Goal: Transaction & Acquisition: Purchase product/service

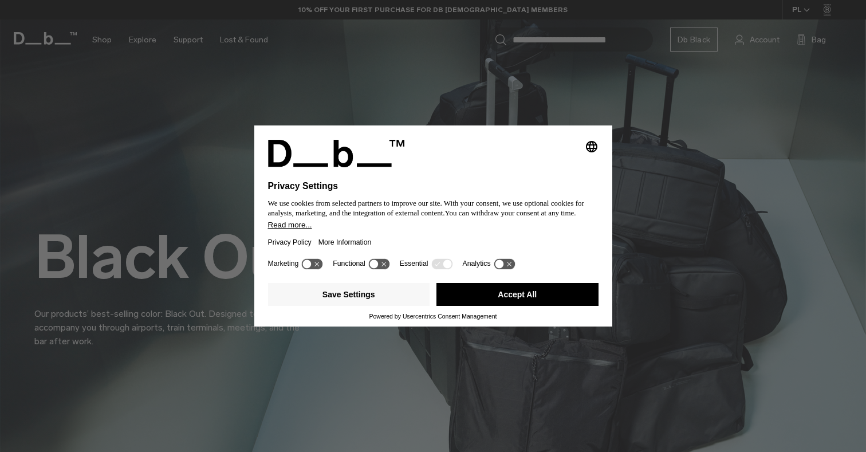
click at [505, 297] on button "Accept All" at bounding box center [517, 294] width 162 height 23
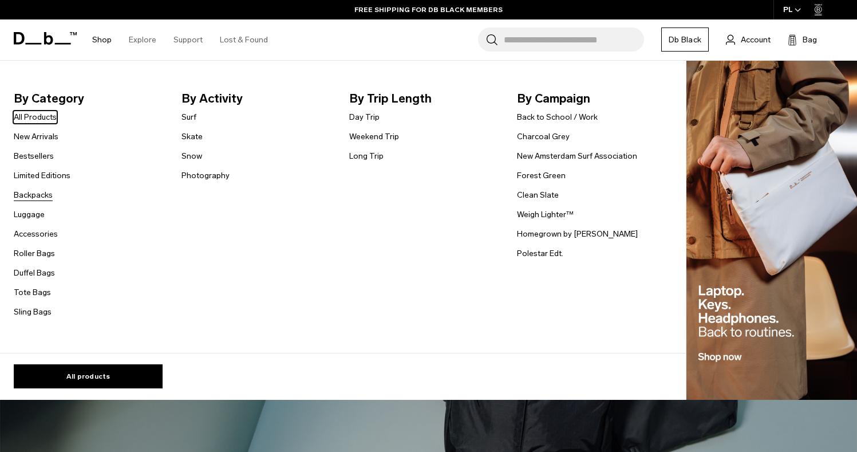
click at [40, 199] on link "Backpacks" at bounding box center [33, 195] width 39 height 12
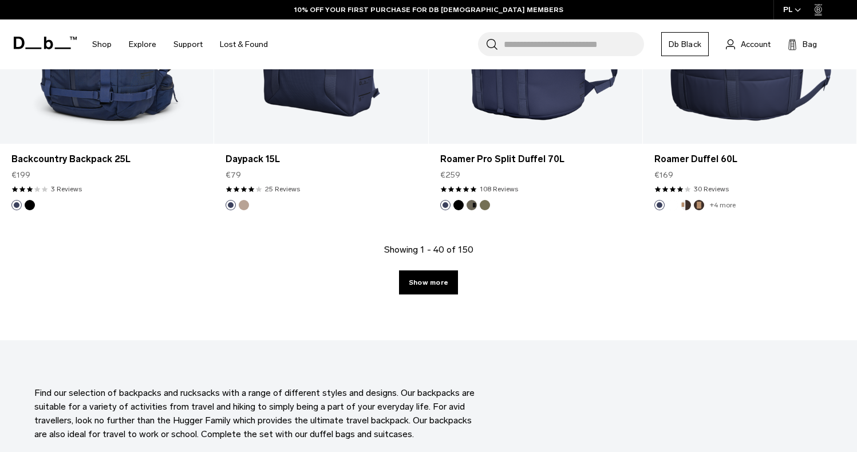
scroll to position [3334, 0]
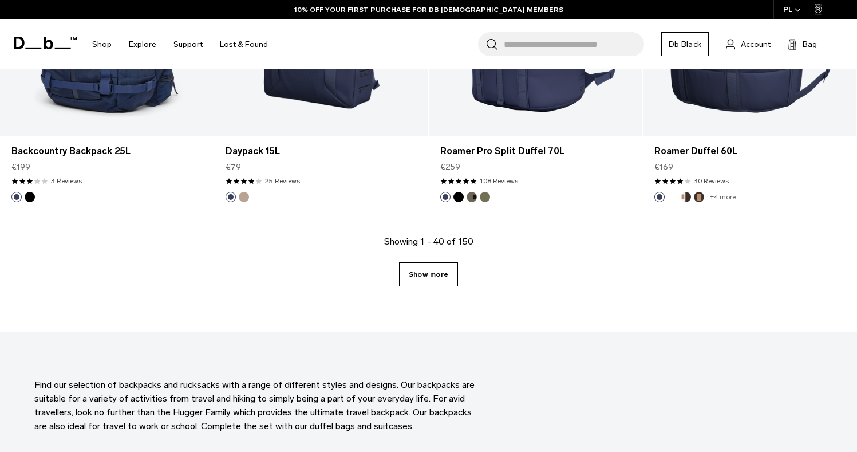
click at [420, 270] on link "Show more" at bounding box center [428, 274] width 59 height 24
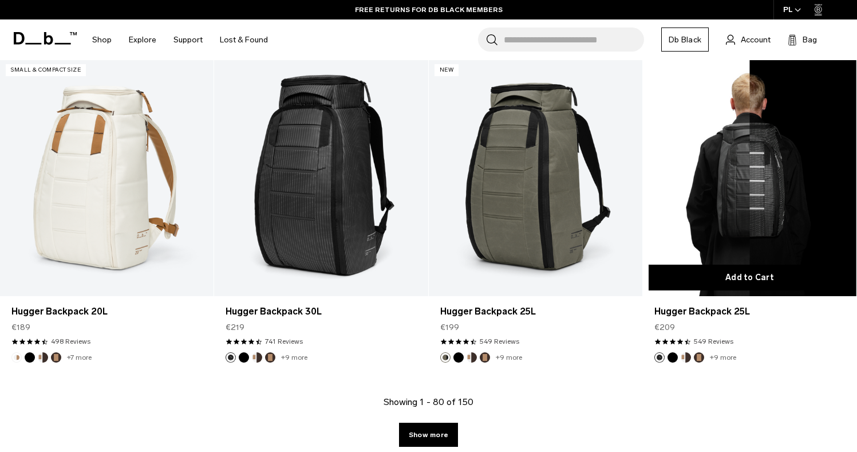
scroll to position [6446, 0]
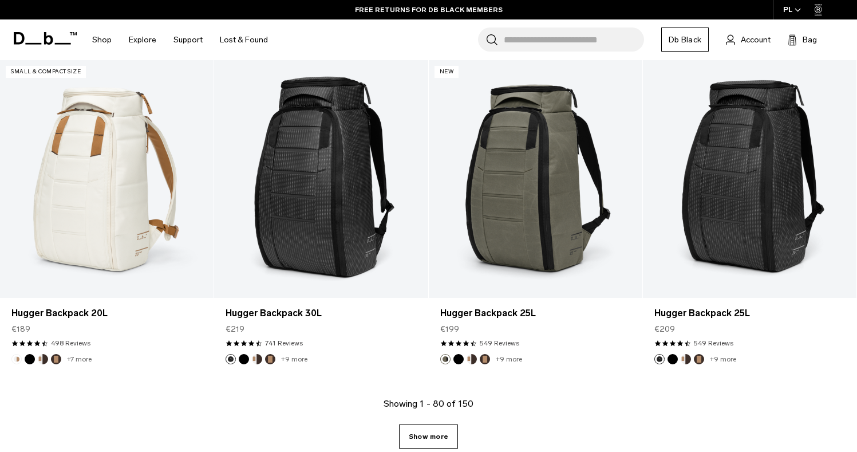
click at [431, 440] on link "Show more" at bounding box center [428, 436] width 59 height 24
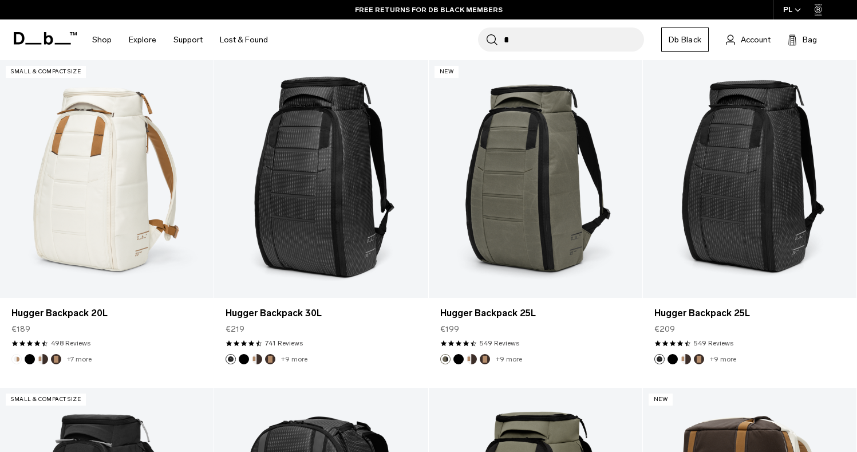
click at [546, 38] on input "*" at bounding box center [574, 39] width 140 height 24
click at [540, 38] on input "***" at bounding box center [574, 39] width 140 height 24
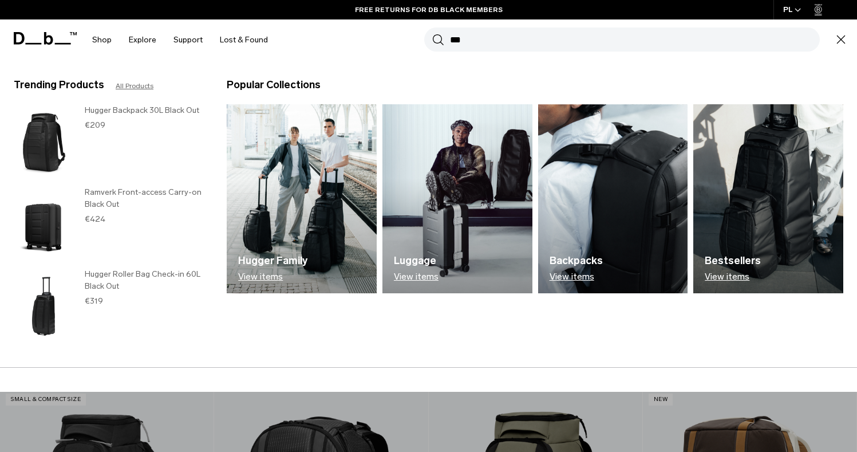
click at [542, 41] on input "***" at bounding box center [635, 39] width 370 height 24
click at [525, 38] on input "***" at bounding box center [635, 39] width 370 height 24
type input "*"
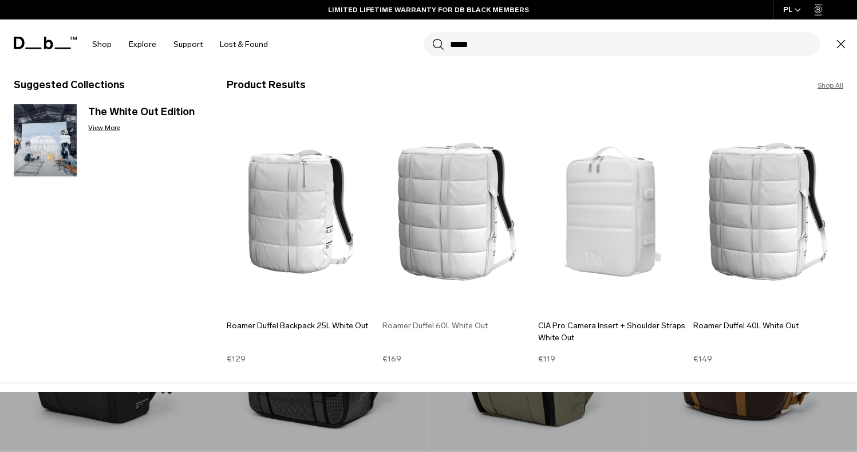
scroll to position [6626, 0]
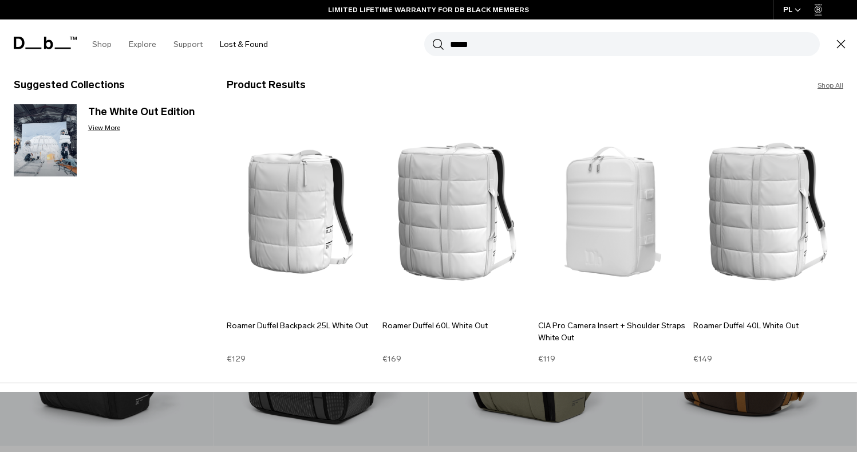
type input "*****"
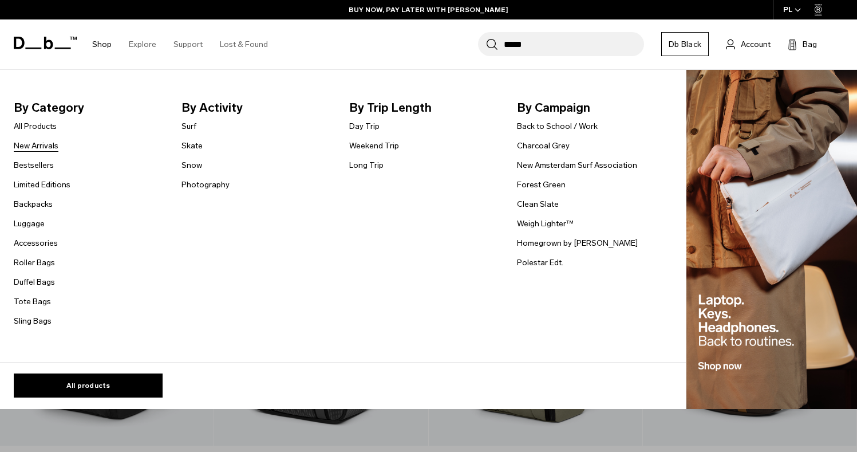
click at [42, 143] on link "New Arrivals" at bounding box center [36, 146] width 45 height 12
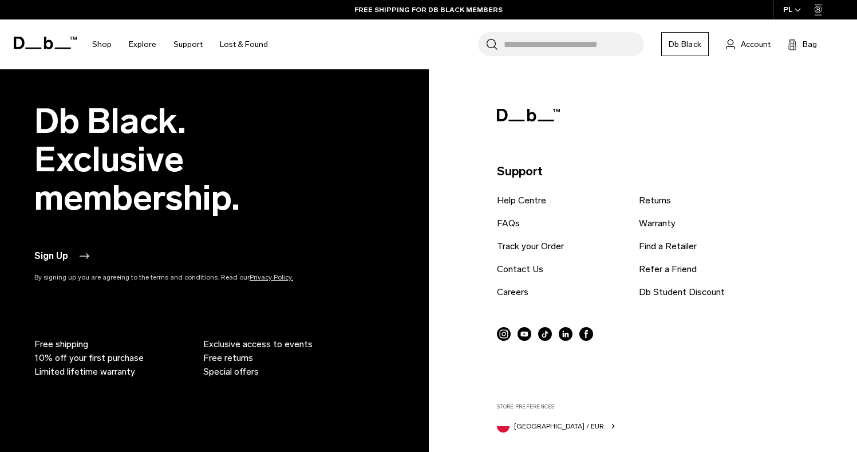
scroll to position [3794, 0]
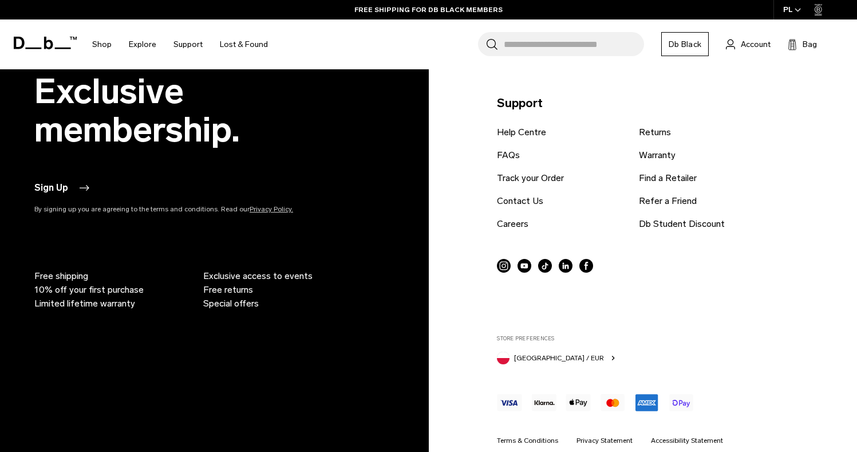
click at [505, 273] on div "Support Help Centre FAQs Track your Order Contact Us Careers Returns Warranty F…" at bounding box center [661, 250] width 329 height 432
click at [504, 264] on icon at bounding box center [504, 266] width 14 height 14
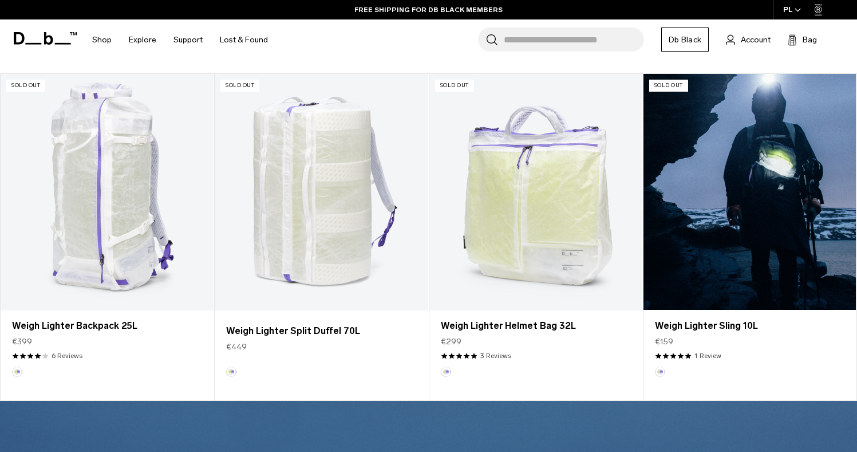
scroll to position [56, 0]
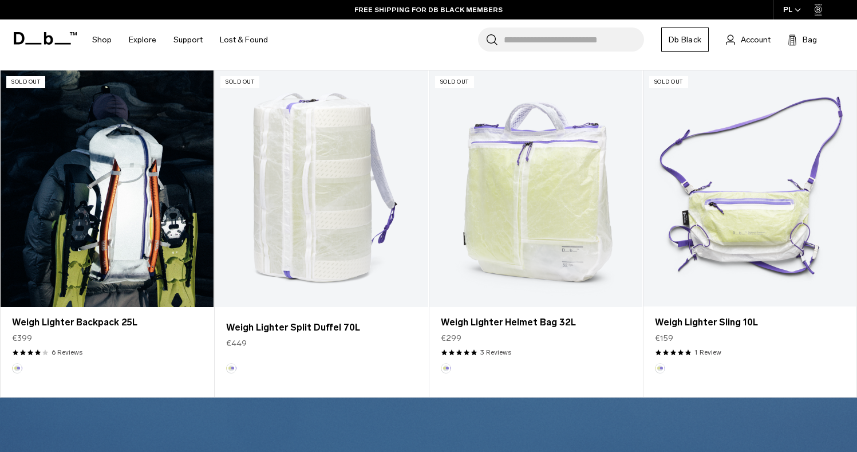
click at [176, 231] on link "Weigh Lighter Backpack 25L" at bounding box center [107, 188] width 213 height 237
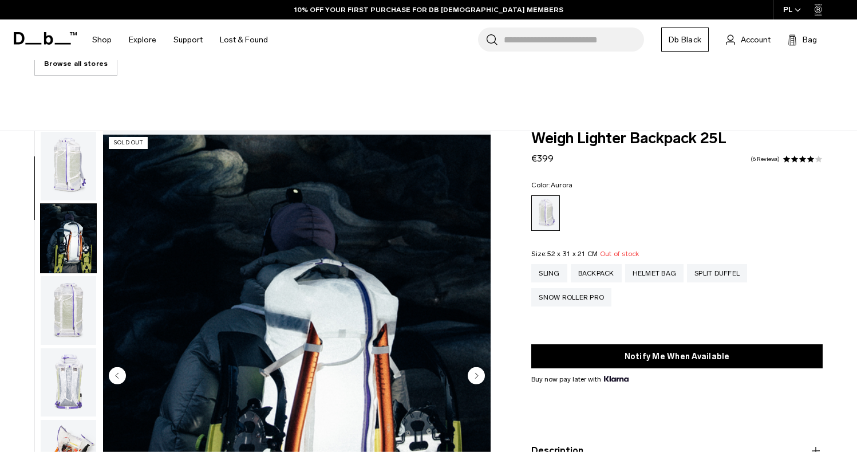
scroll to position [73, 0]
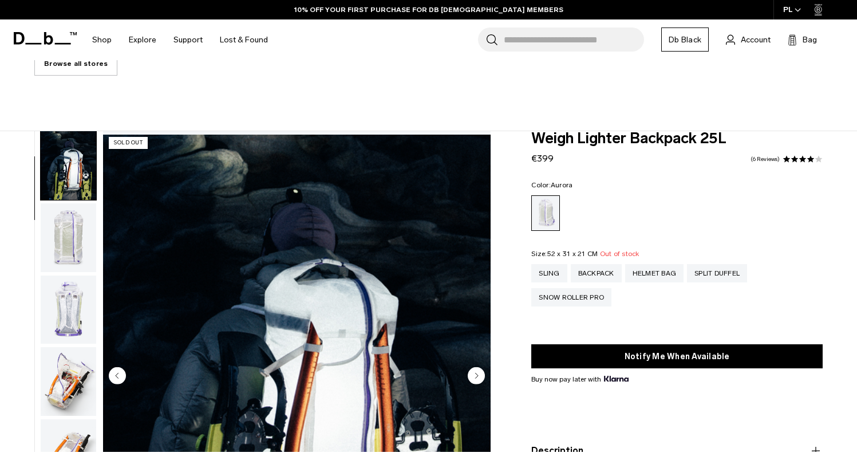
click at [72, 270] on img "button" at bounding box center [69, 237] width 56 height 69
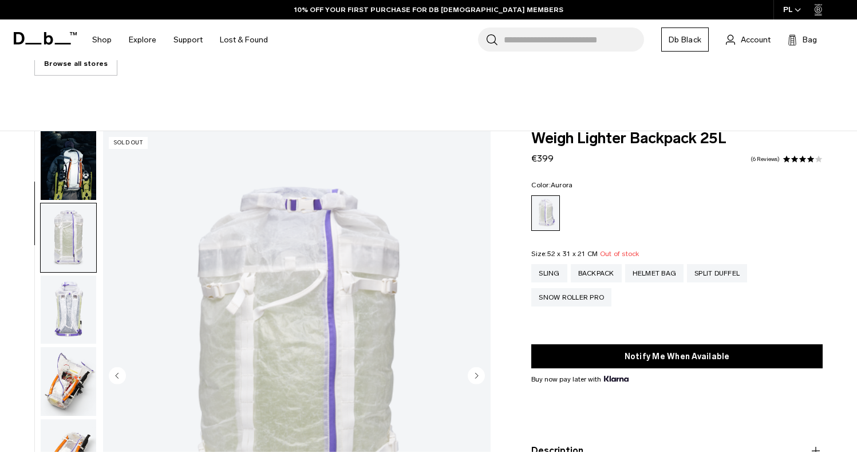
scroll to position [145, 0]
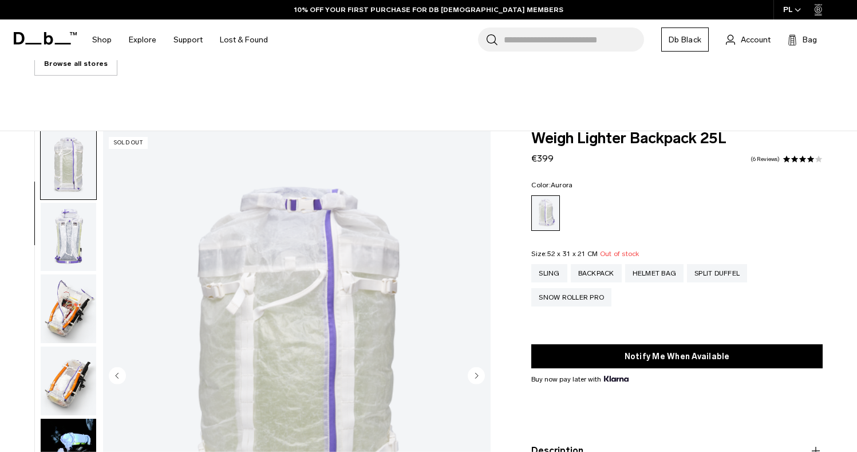
click at [72, 270] on img "button" at bounding box center [69, 237] width 56 height 69
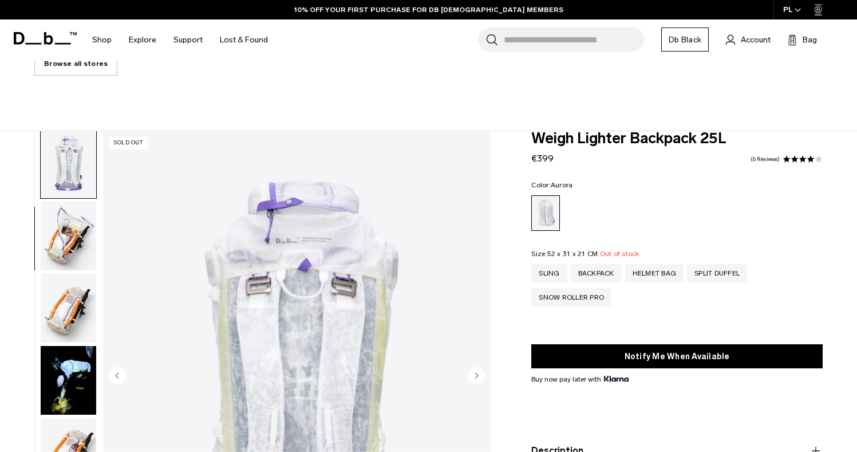
click at [72, 270] on img "button" at bounding box center [69, 236] width 56 height 69
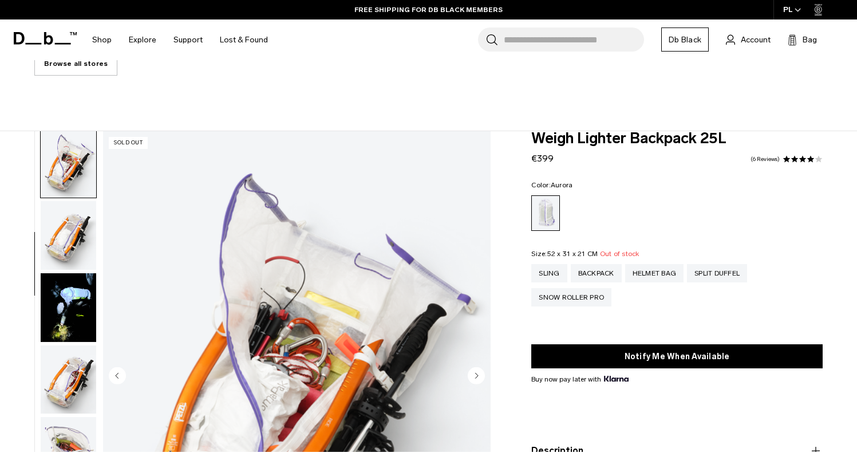
click at [73, 310] on img "button" at bounding box center [69, 307] width 56 height 69
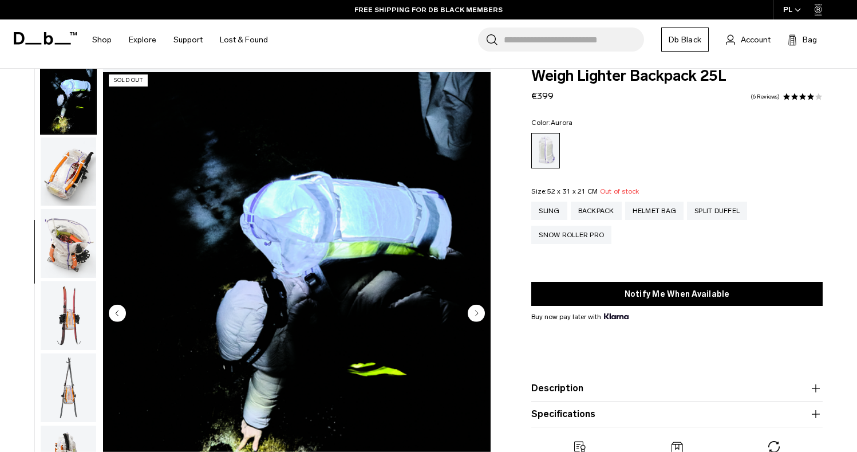
scroll to position [305, 0]
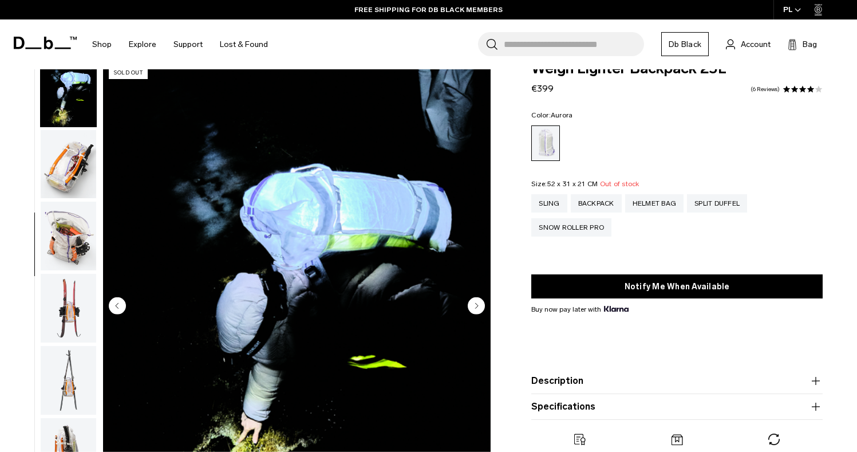
click at [483, 311] on circle "Next slide" at bounding box center [476, 305] width 17 height 17
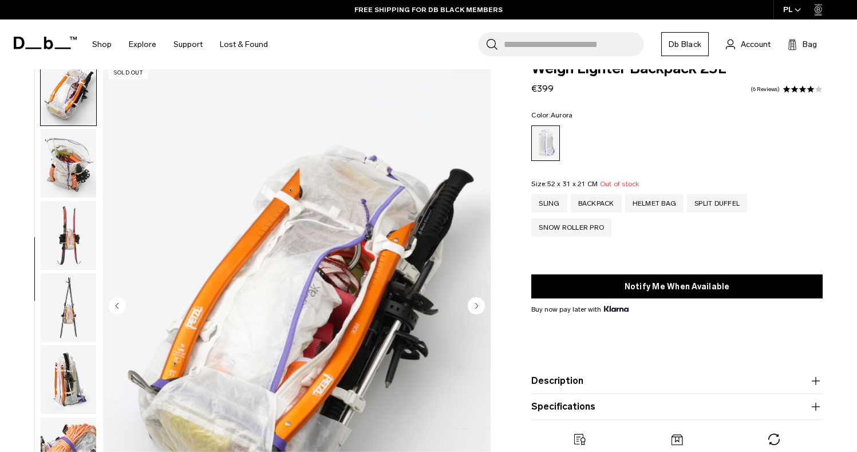
click at [483, 311] on circle "Next slide" at bounding box center [476, 305] width 17 height 17
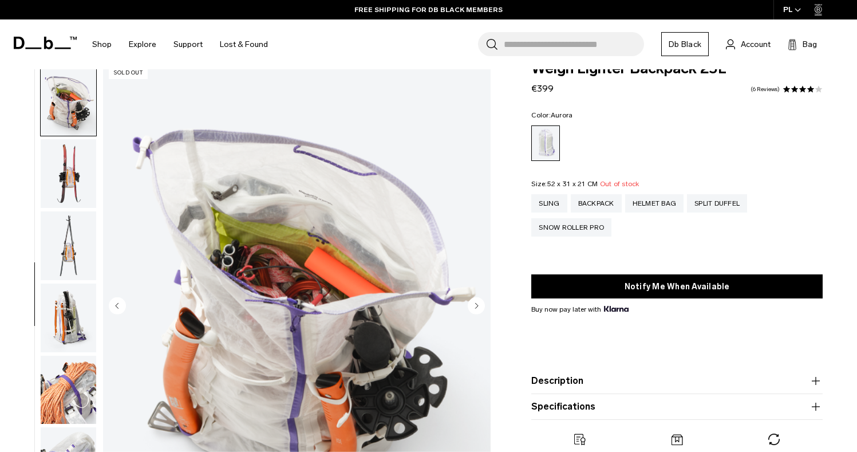
scroll to position [582, 0]
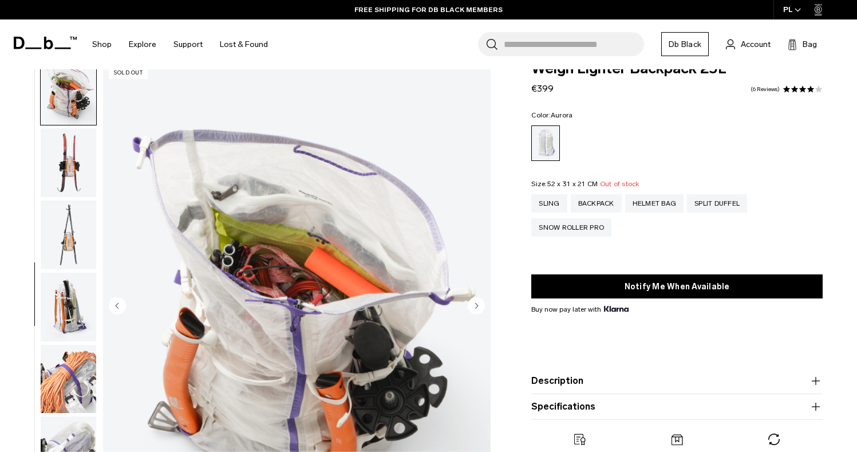
click at [474, 309] on circle "Next slide" at bounding box center [476, 305] width 17 height 17
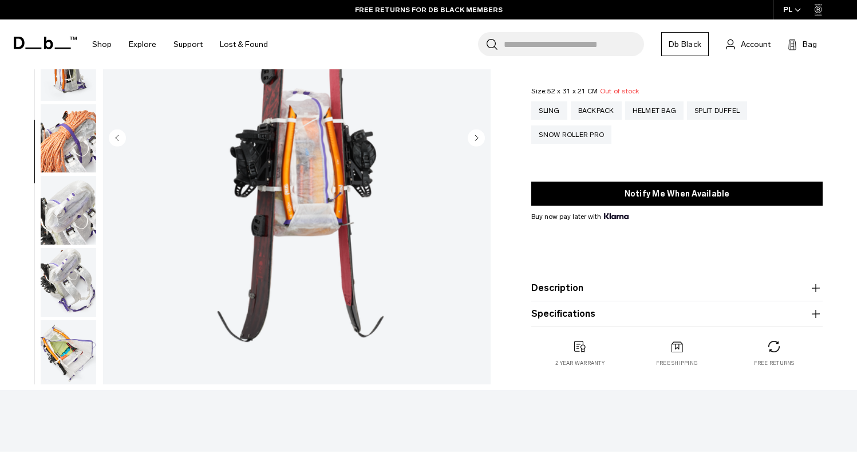
scroll to position [576, 0]
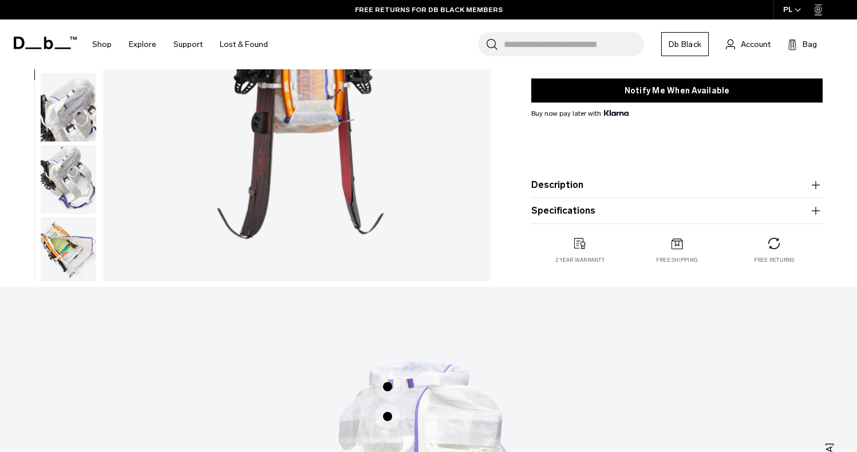
click at [83, 195] on img "button" at bounding box center [69, 179] width 56 height 69
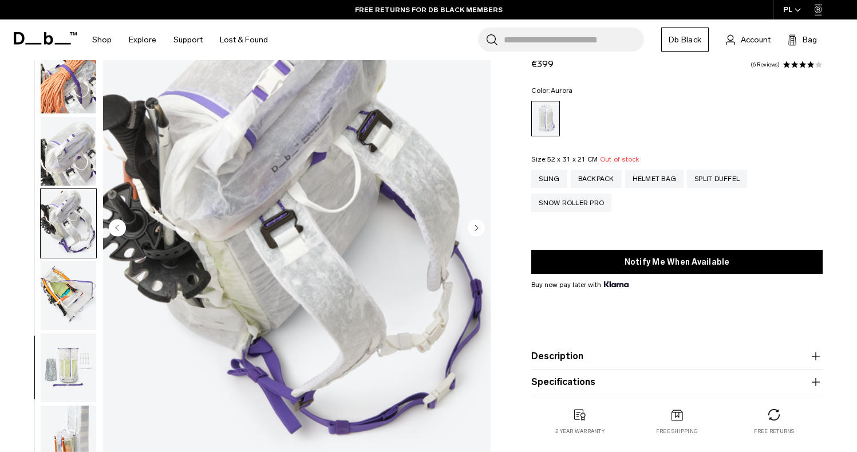
scroll to position [816, 0]
click at [82, 290] on img "button" at bounding box center [69, 295] width 56 height 69
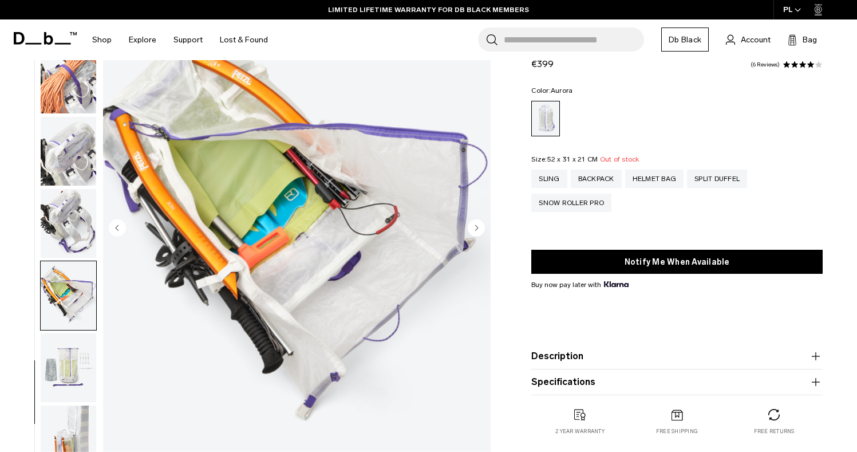
click at [95, 359] on img "button" at bounding box center [69, 367] width 56 height 69
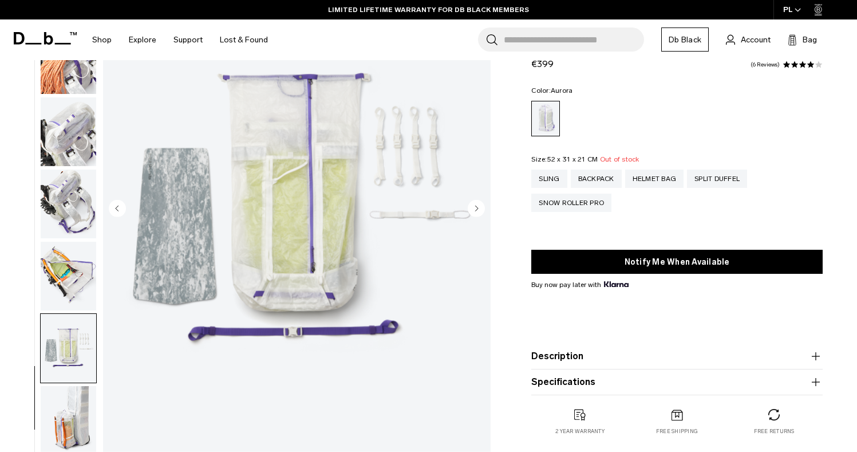
scroll to position [410, 0]
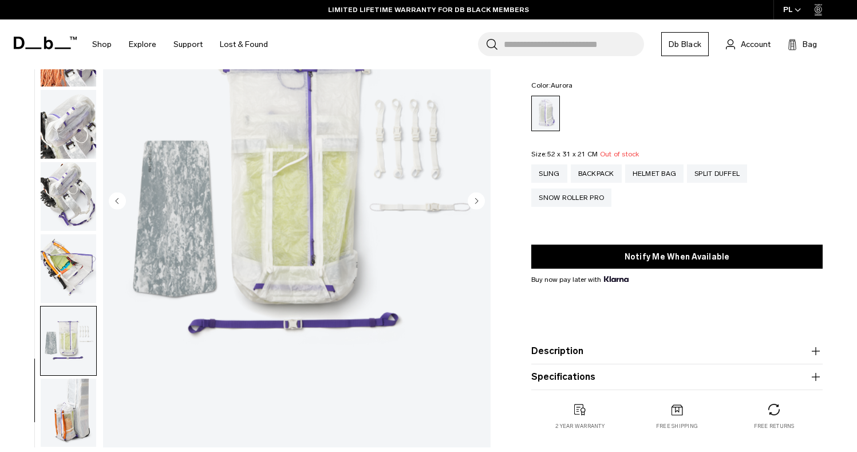
click at [84, 381] on img "button" at bounding box center [69, 413] width 56 height 69
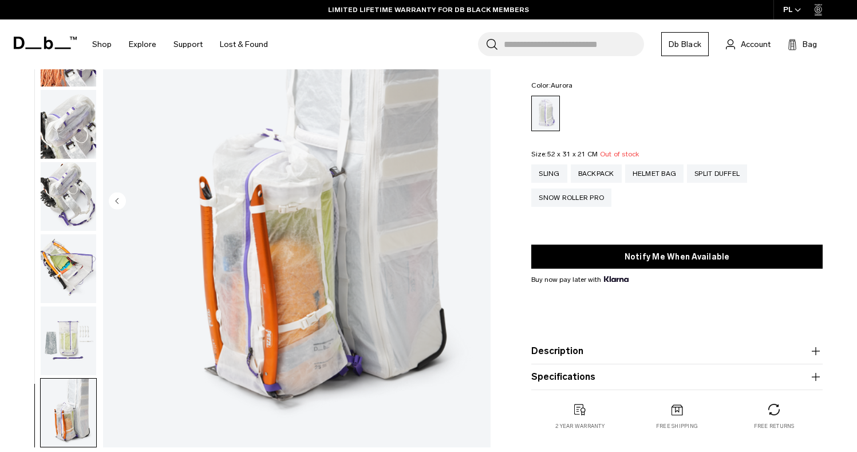
click at [82, 420] on img "button" at bounding box center [69, 413] width 56 height 69
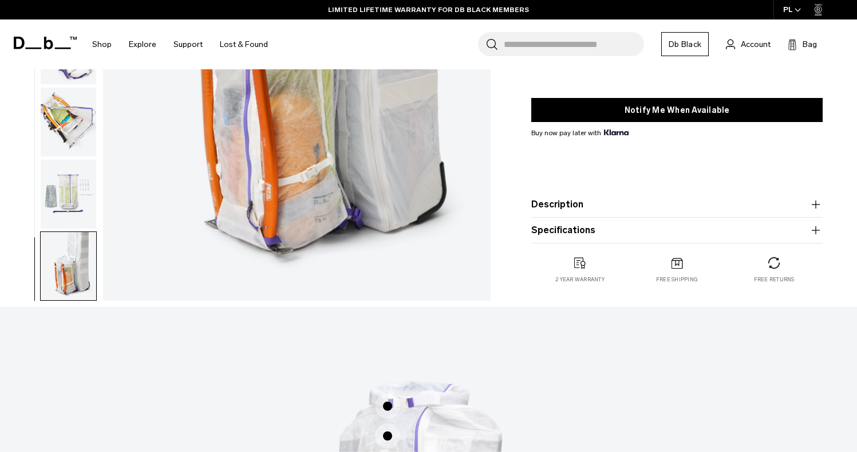
scroll to position [432, 0]
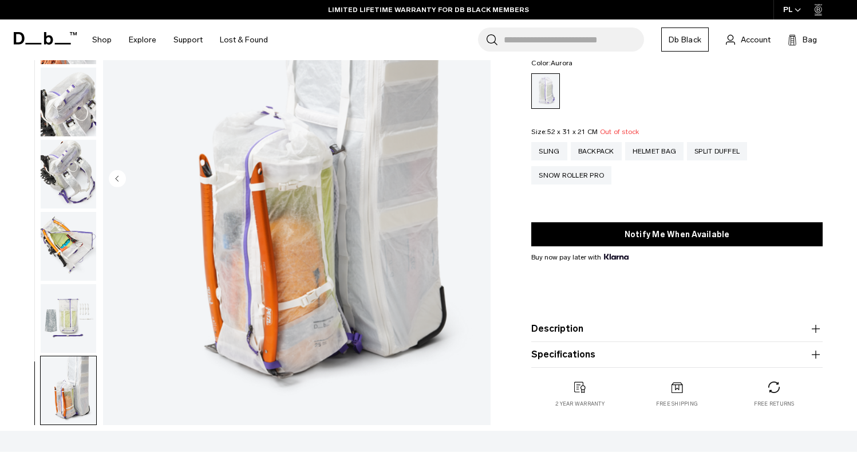
click at [58, 228] on img "button" at bounding box center [69, 246] width 56 height 69
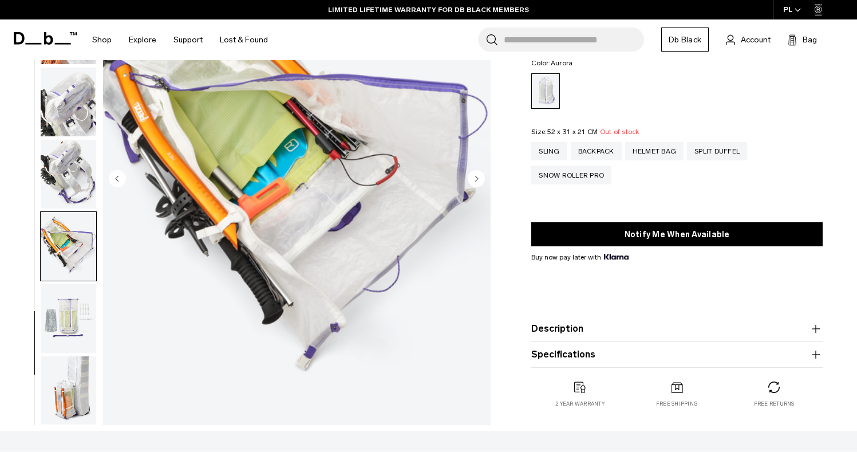
click at [68, 167] on img "button" at bounding box center [69, 174] width 56 height 69
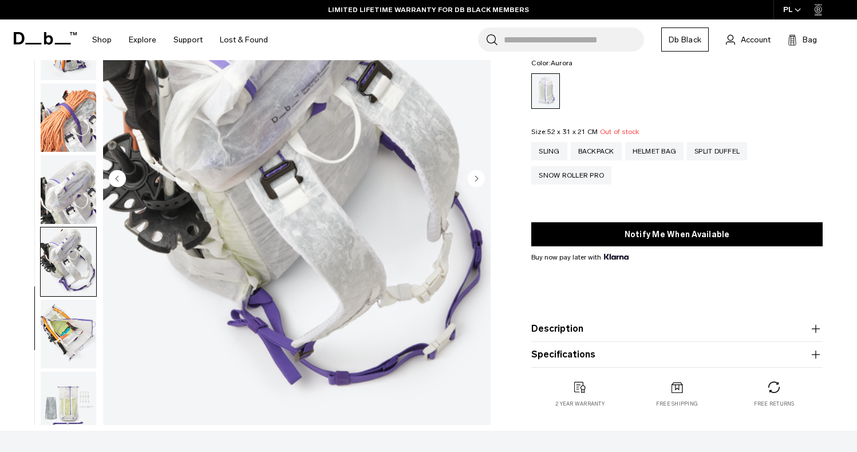
click at [68, 167] on img "button" at bounding box center [69, 189] width 56 height 69
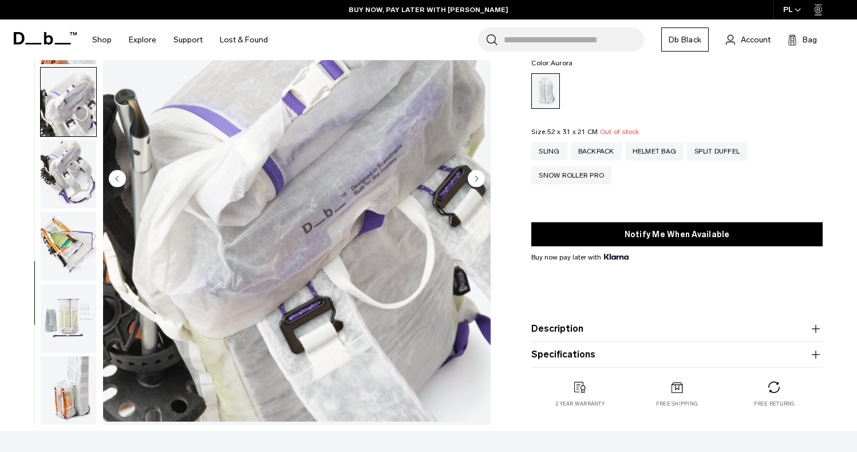
scroll to position [816, 0]
click at [72, 120] on img "button" at bounding box center [69, 102] width 56 height 69
